Goal: Task Accomplishment & Management: Use online tool/utility

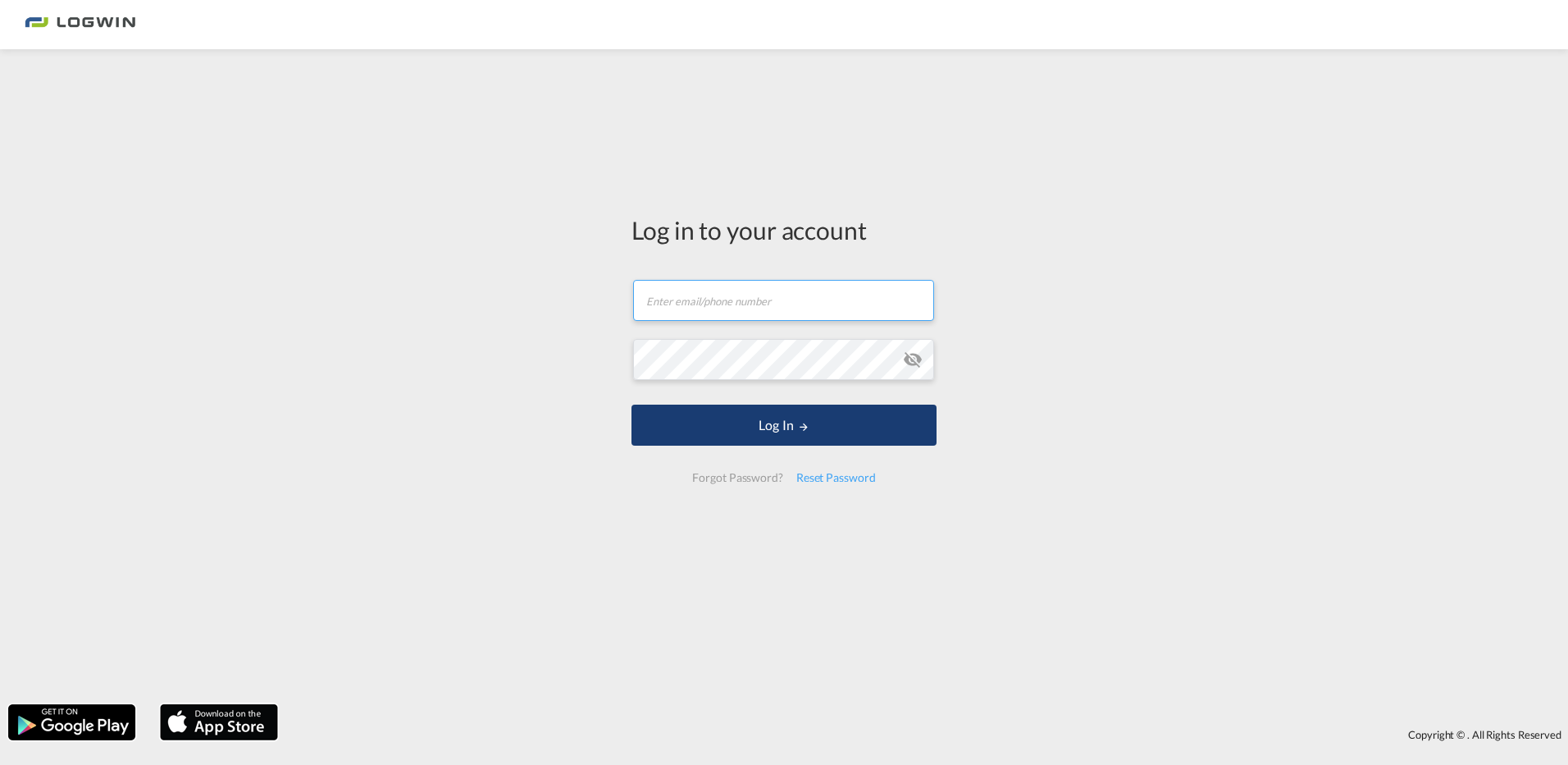
type input "[PERSON_NAME][EMAIL_ADDRESS][DOMAIN_NAME]"
click at [777, 424] on button "Log In" at bounding box center [784, 426] width 305 height 41
